Goal: Task Accomplishment & Management: Use online tool/utility

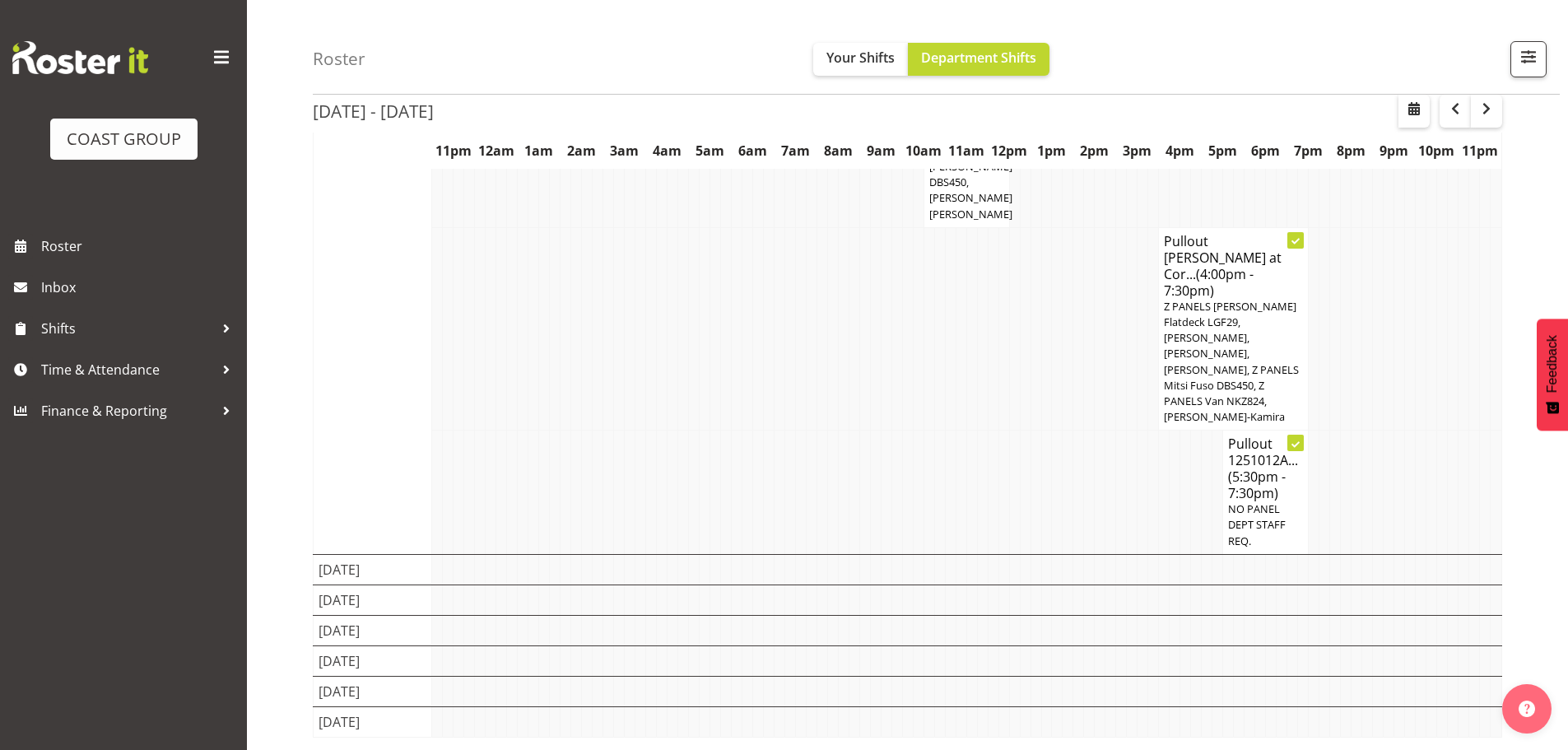
scroll to position [847, 0]
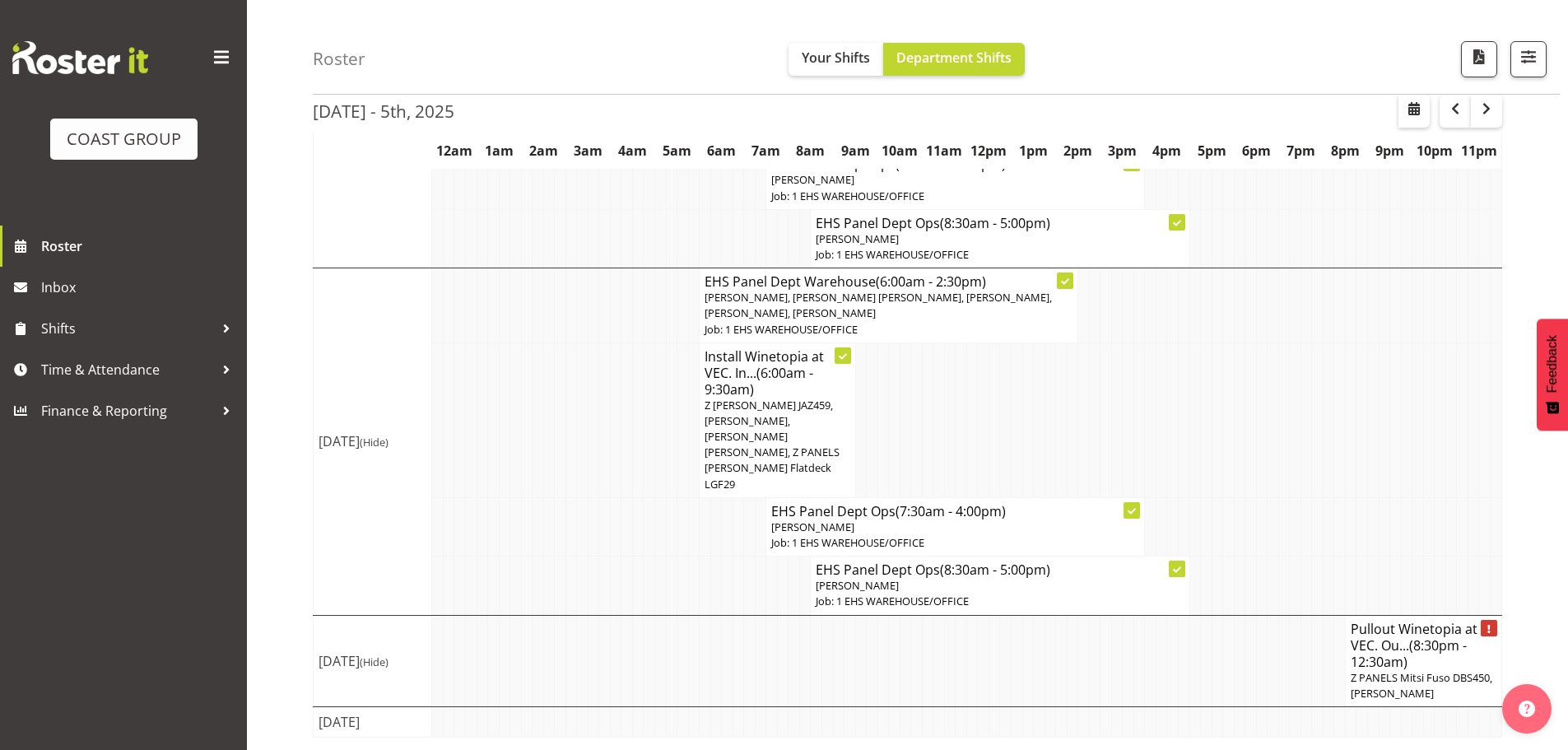
scroll to position [1358, 0]
click at [1496, 116] on span "button" at bounding box center [1487, 108] width 20 height 20
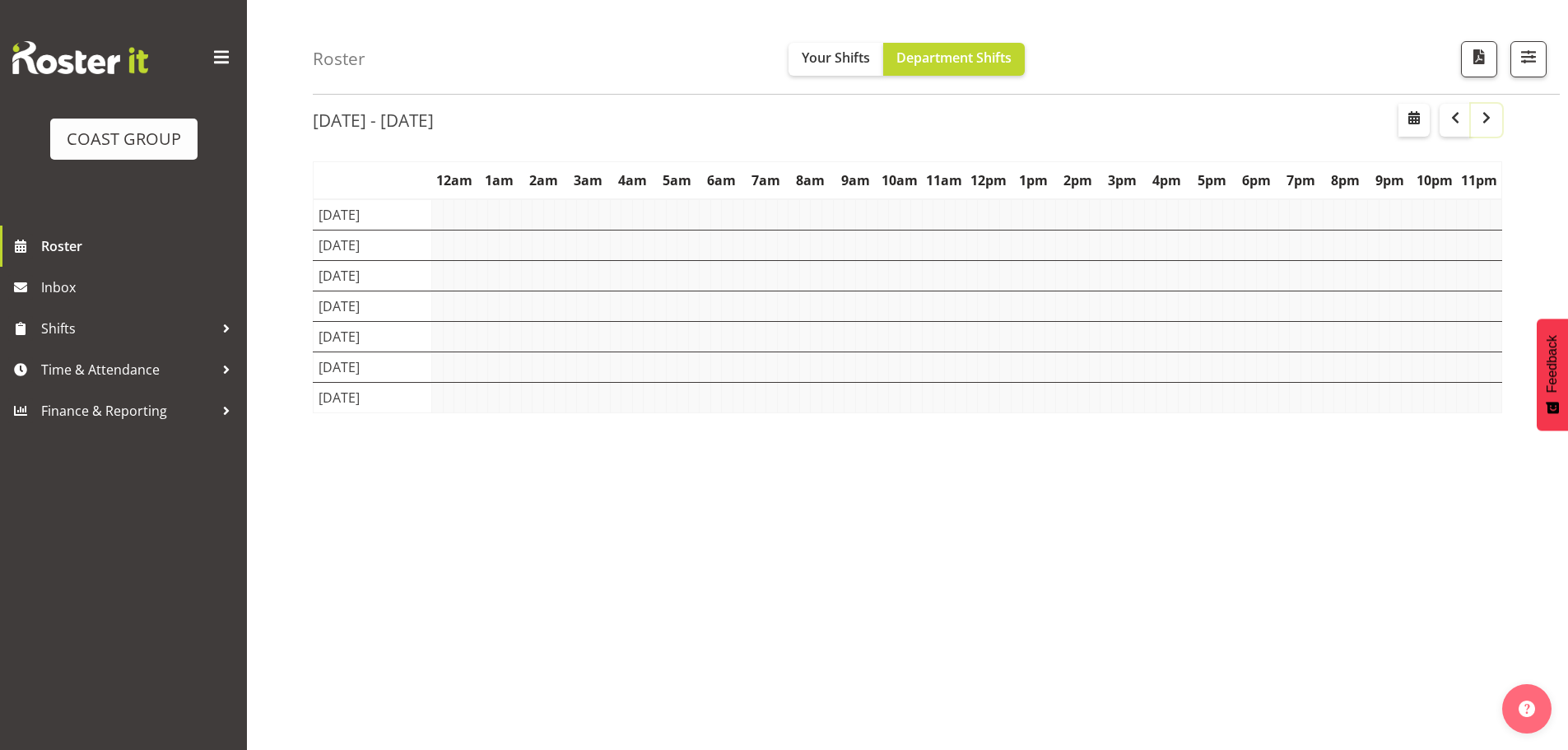
scroll to position [0, 0]
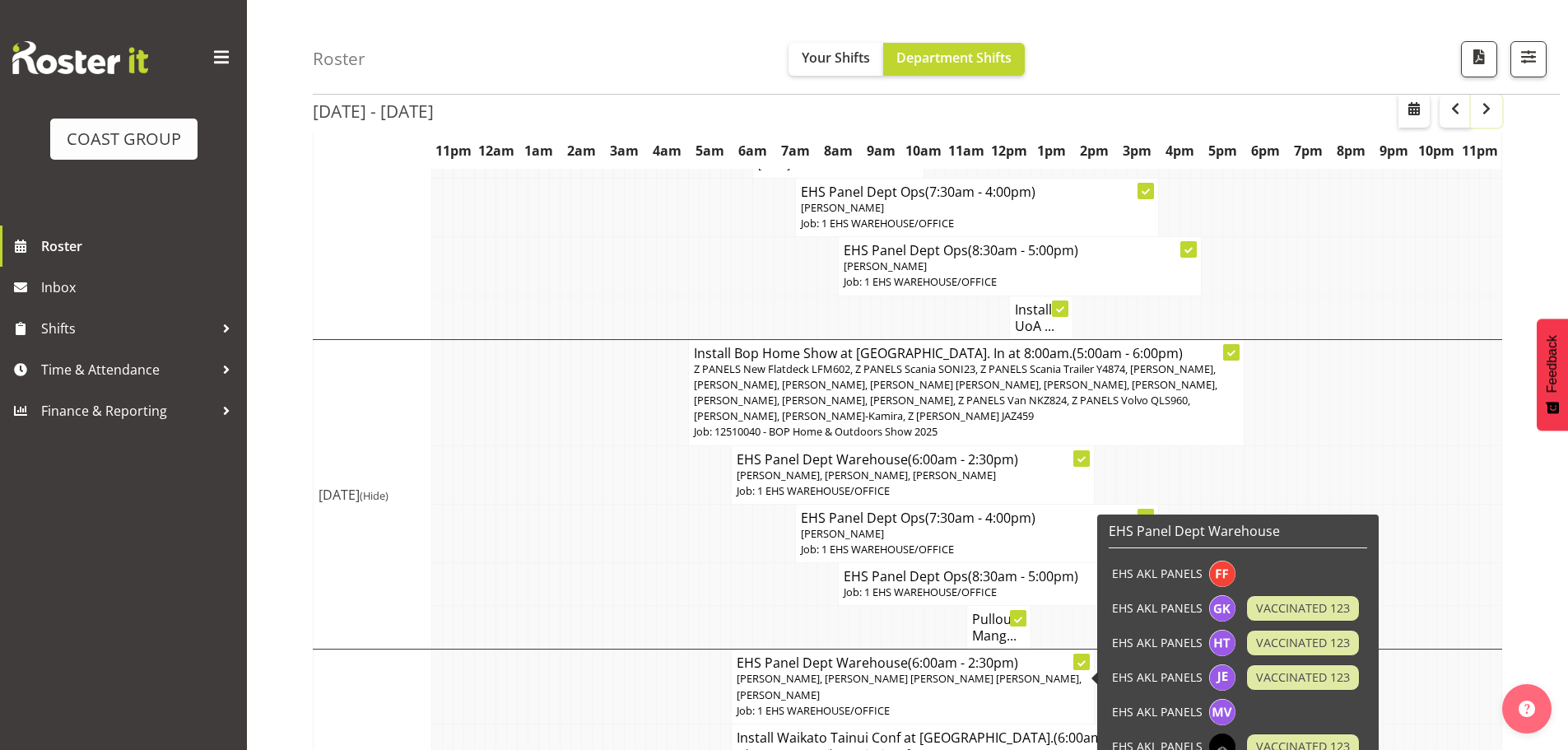
scroll to position [493, 0]
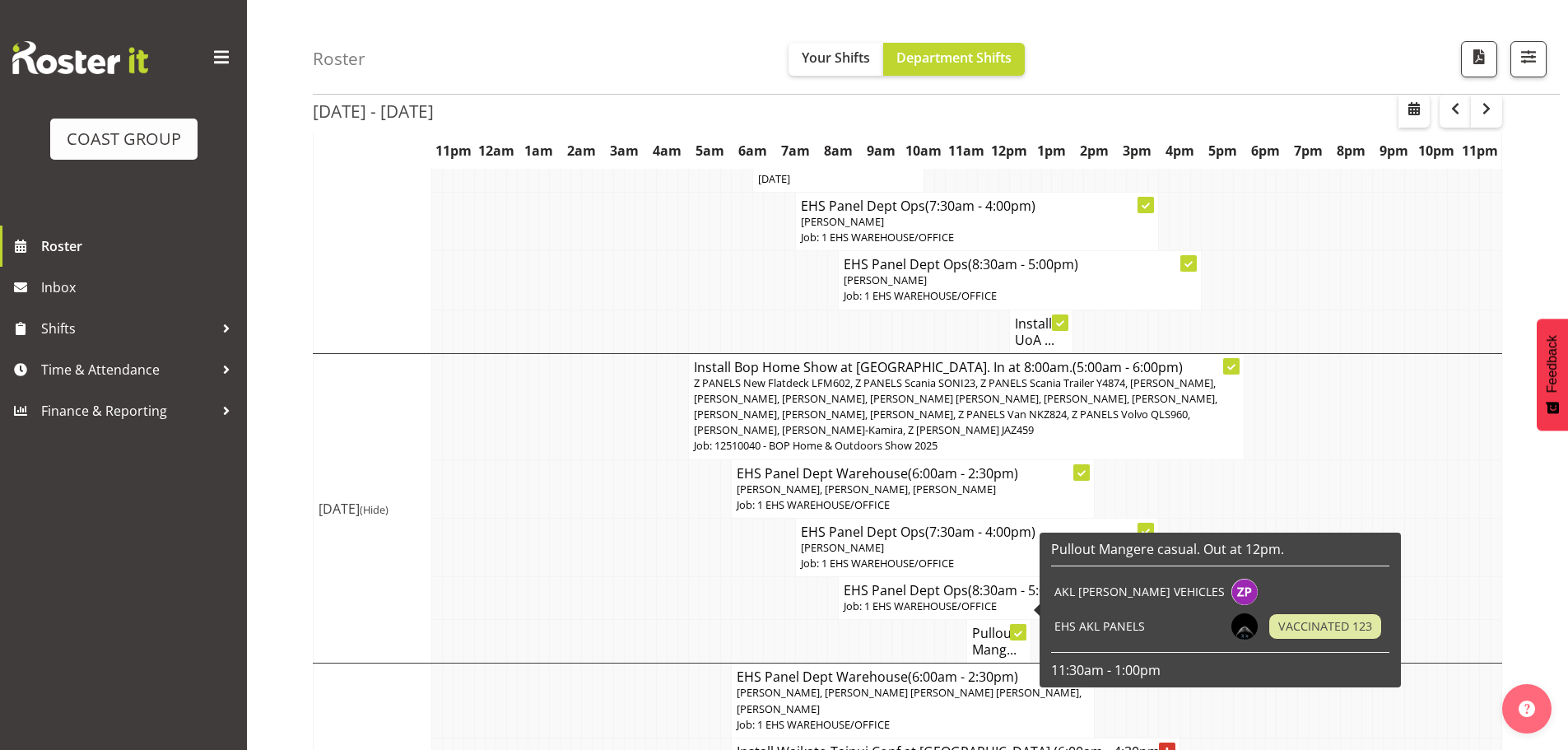
click at [986, 625] on h4 "Pullout Mang..." at bounding box center [999, 641] width 54 height 33
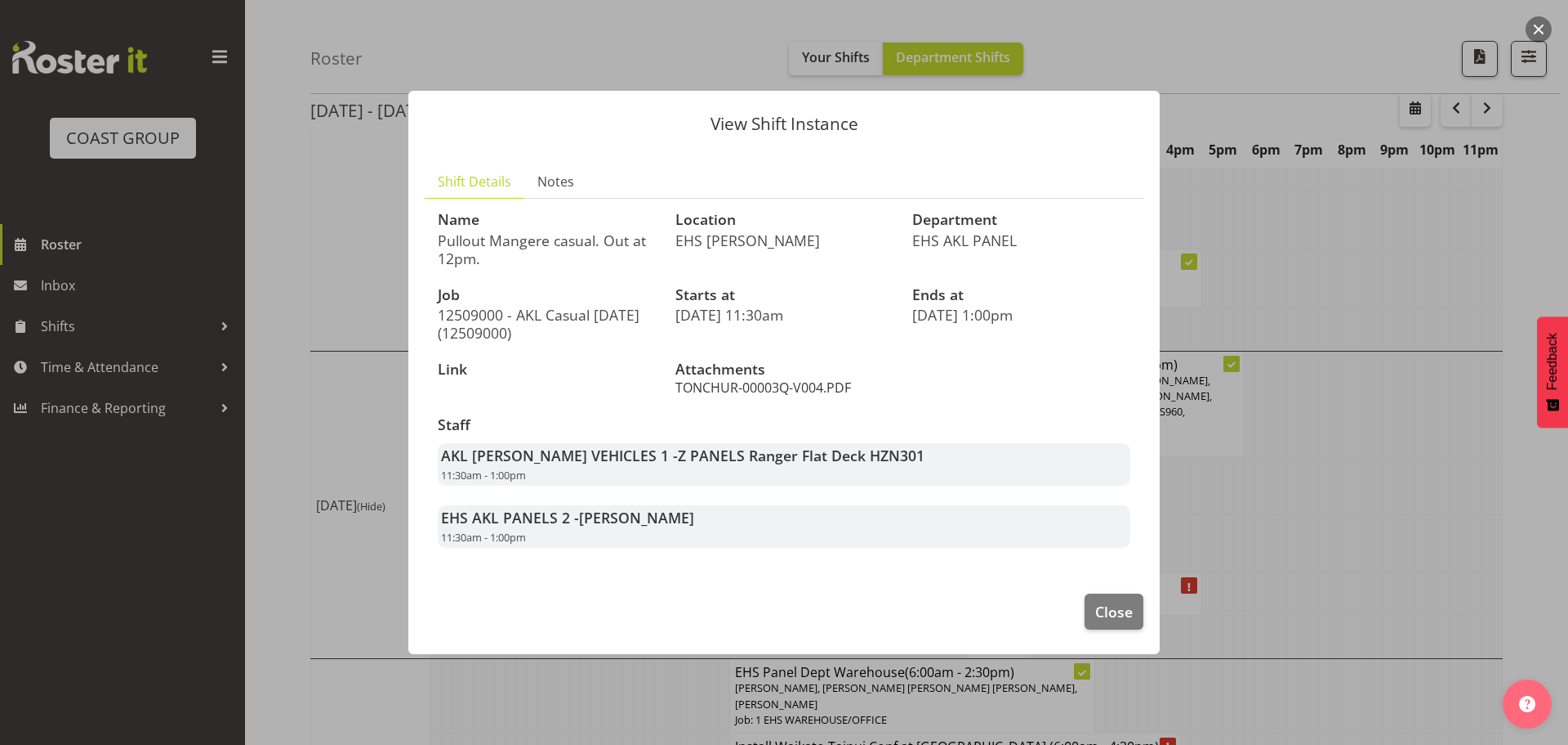
click at [746, 383] on link "TONCHUR-00003Q-V004.PDF" at bounding box center [763, 387] width 176 height 18
click at [1141, 613] on button "Close" at bounding box center [1114, 611] width 59 height 36
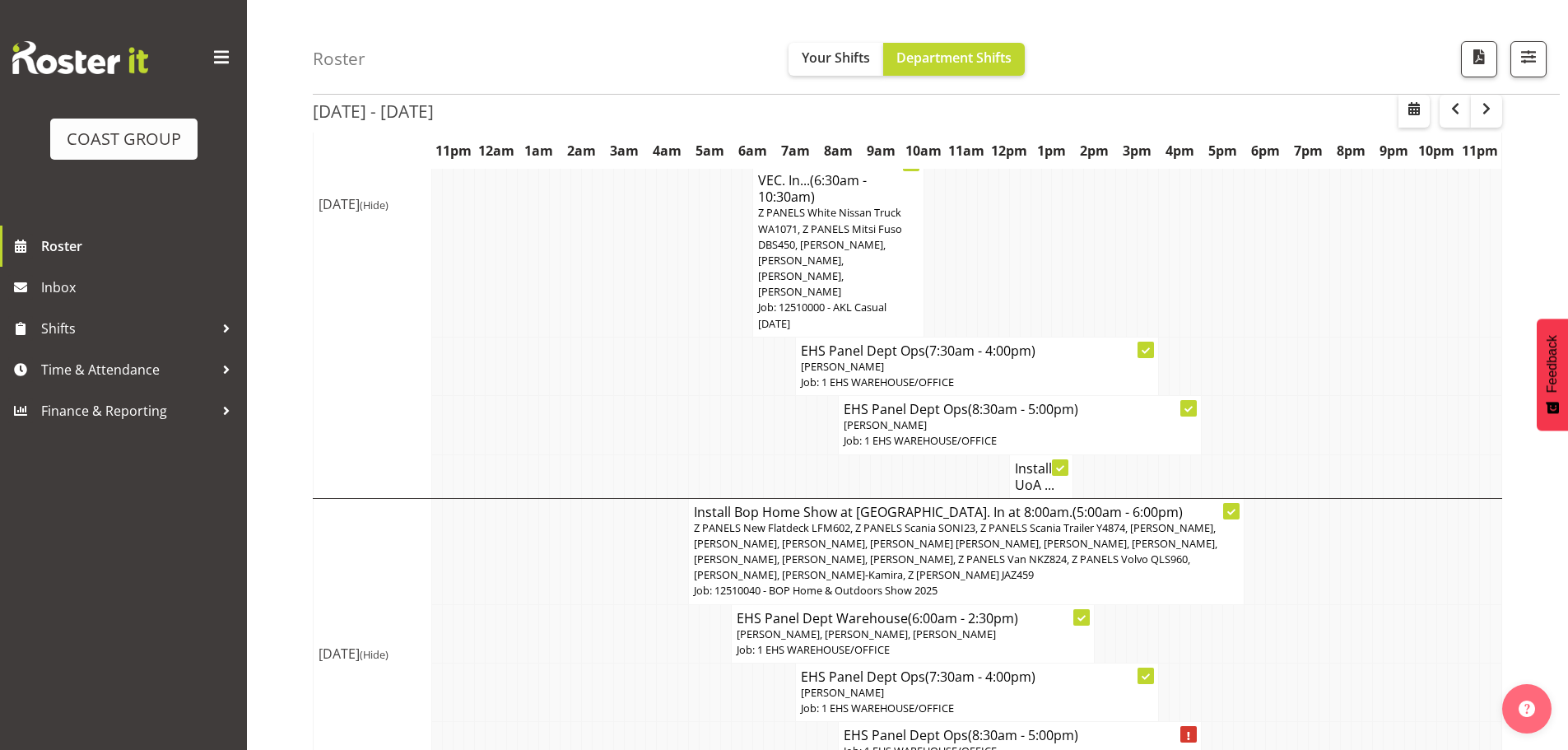
scroll to position [411, 0]
